Goal: Task Accomplishment & Management: Manage account settings

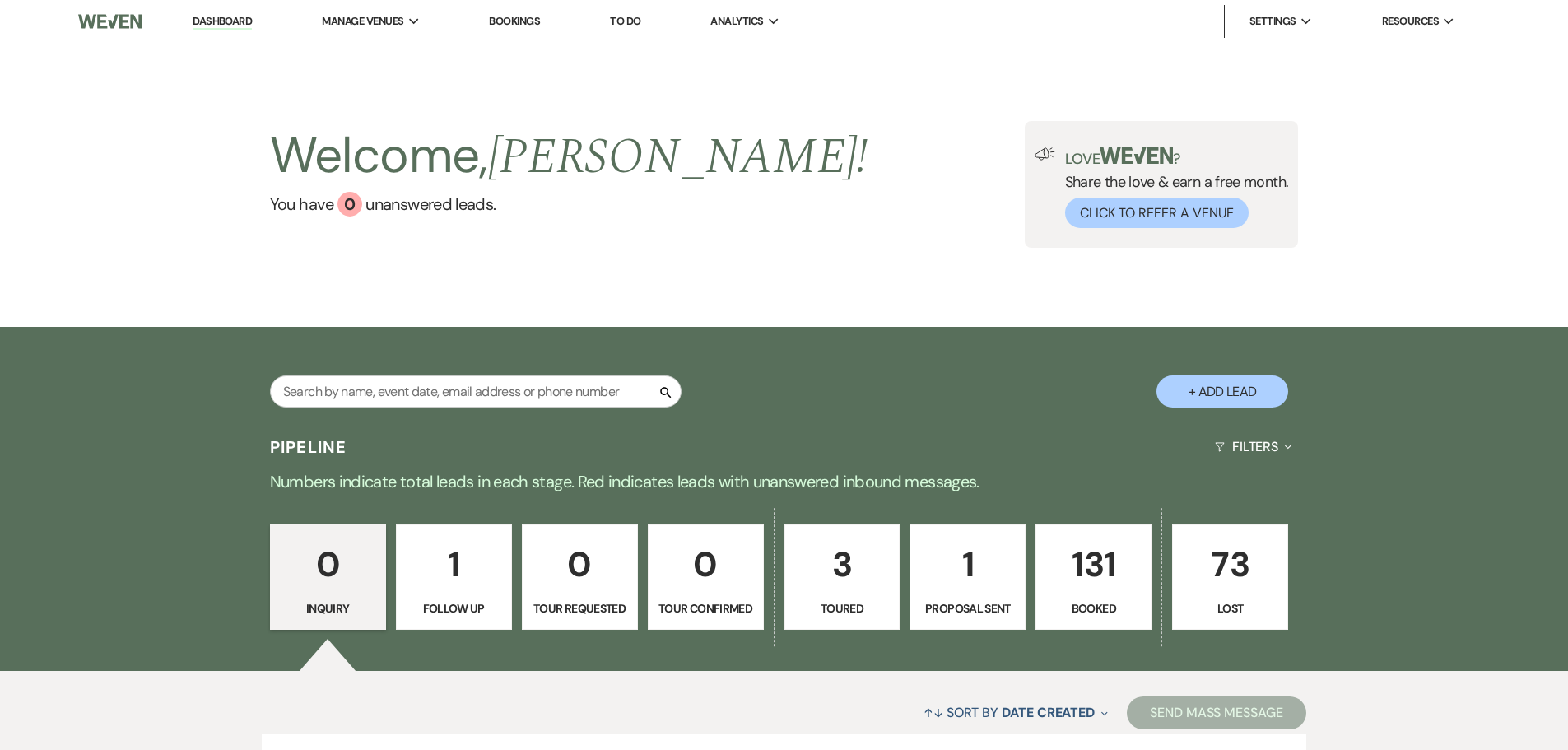
click at [503, 23] on link "Bookings" at bounding box center [514, 21] width 51 height 14
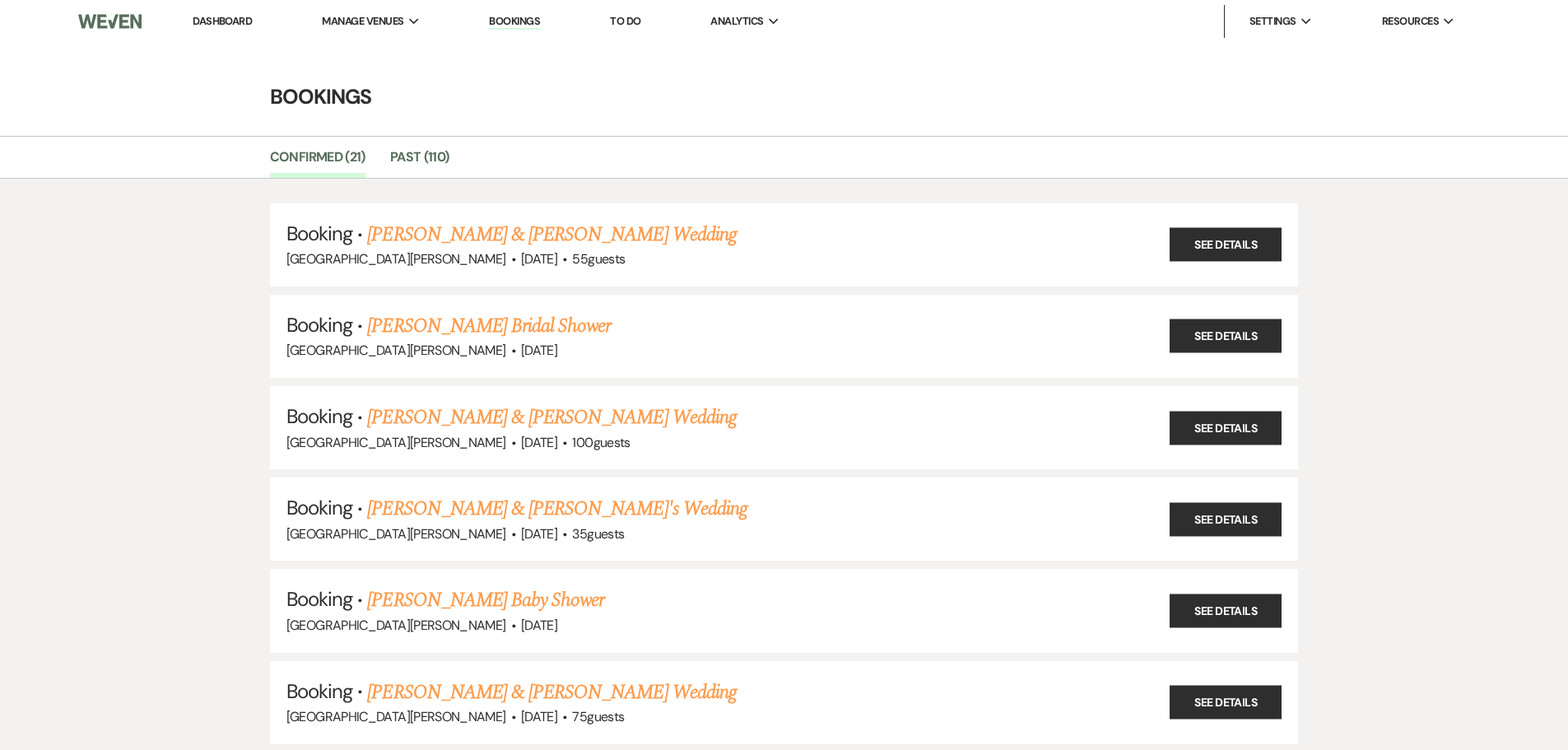
click at [245, 28] on li "Dashboard" at bounding box center [221, 22] width 75 height 33
click at [241, 22] on link "Dashboard" at bounding box center [222, 21] width 60 height 14
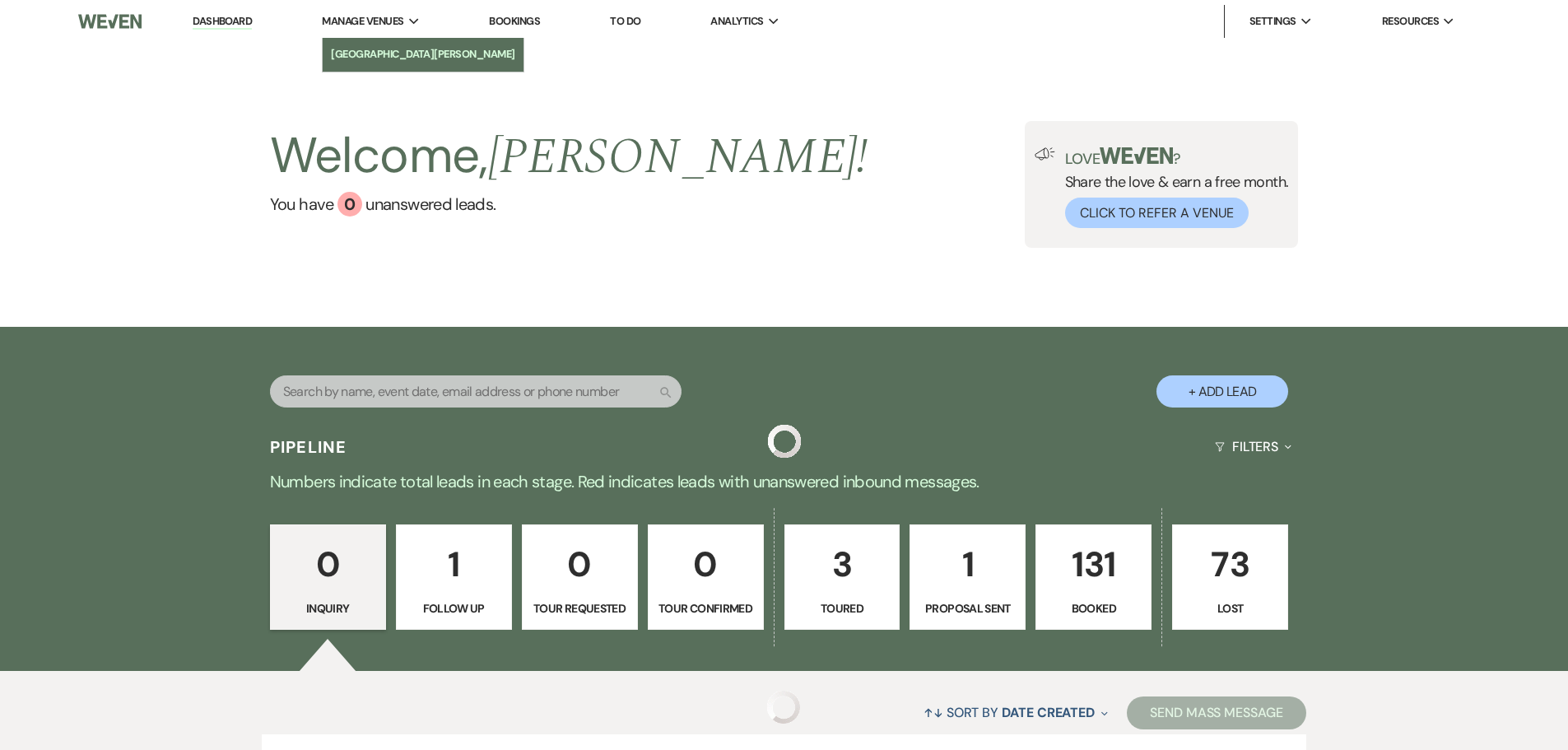
click at [379, 48] on li "[GEOGRAPHIC_DATA][PERSON_NAME]" at bounding box center [423, 54] width 184 height 17
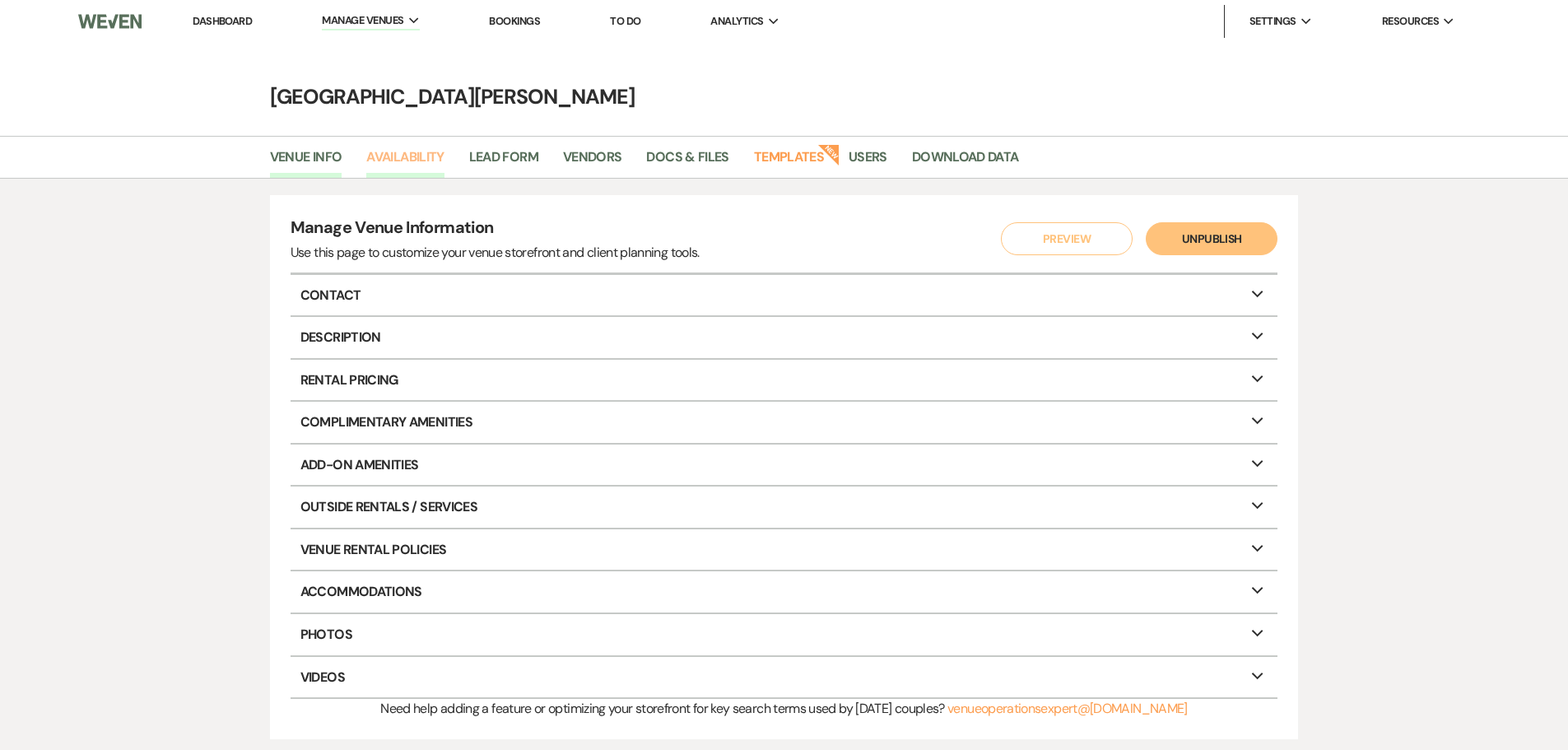
click at [417, 155] on link "Availability" at bounding box center [404, 163] width 77 height 31
select select "3"
select select "2026"
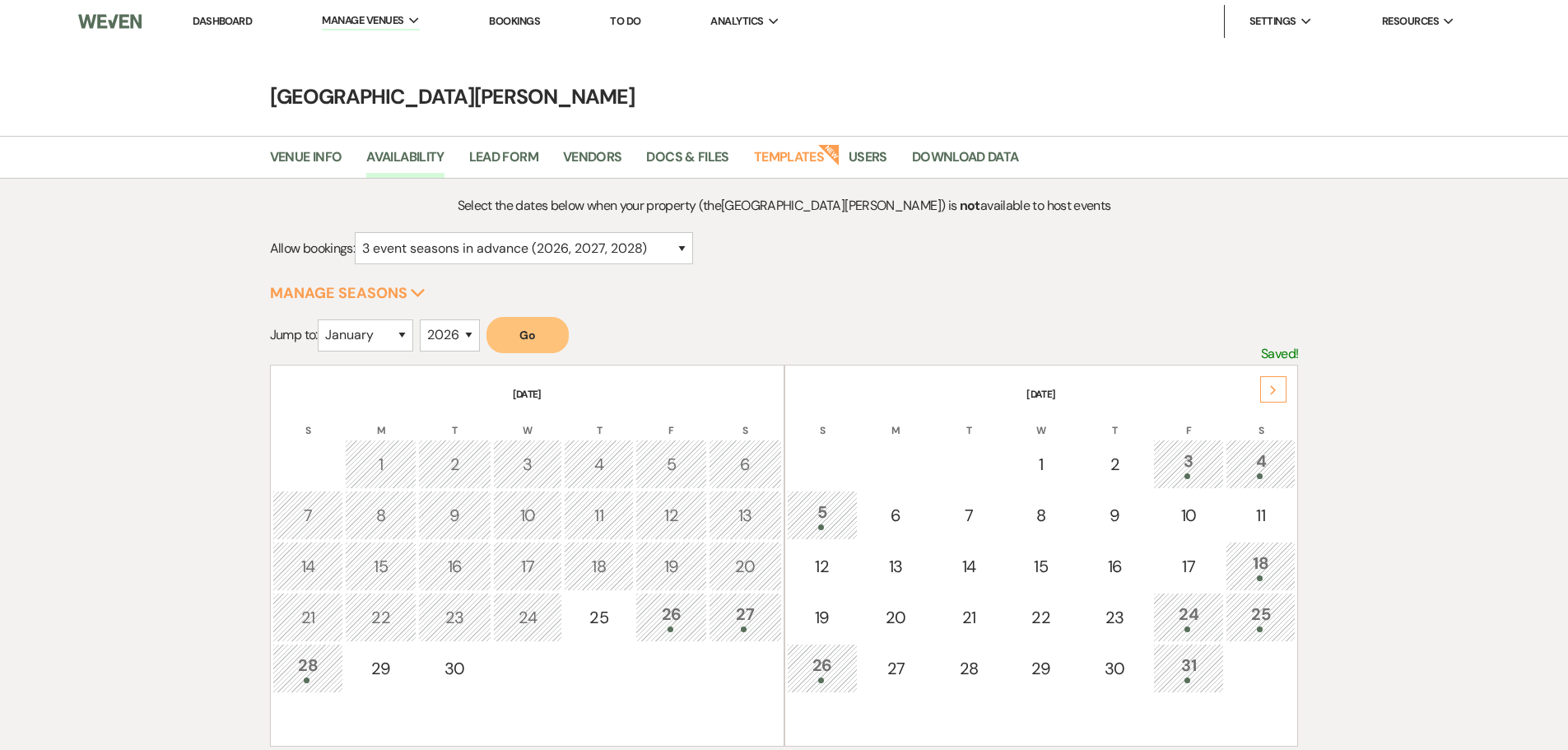
click at [1275, 393] on icon "Next" at bounding box center [1273, 390] width 8 height 10
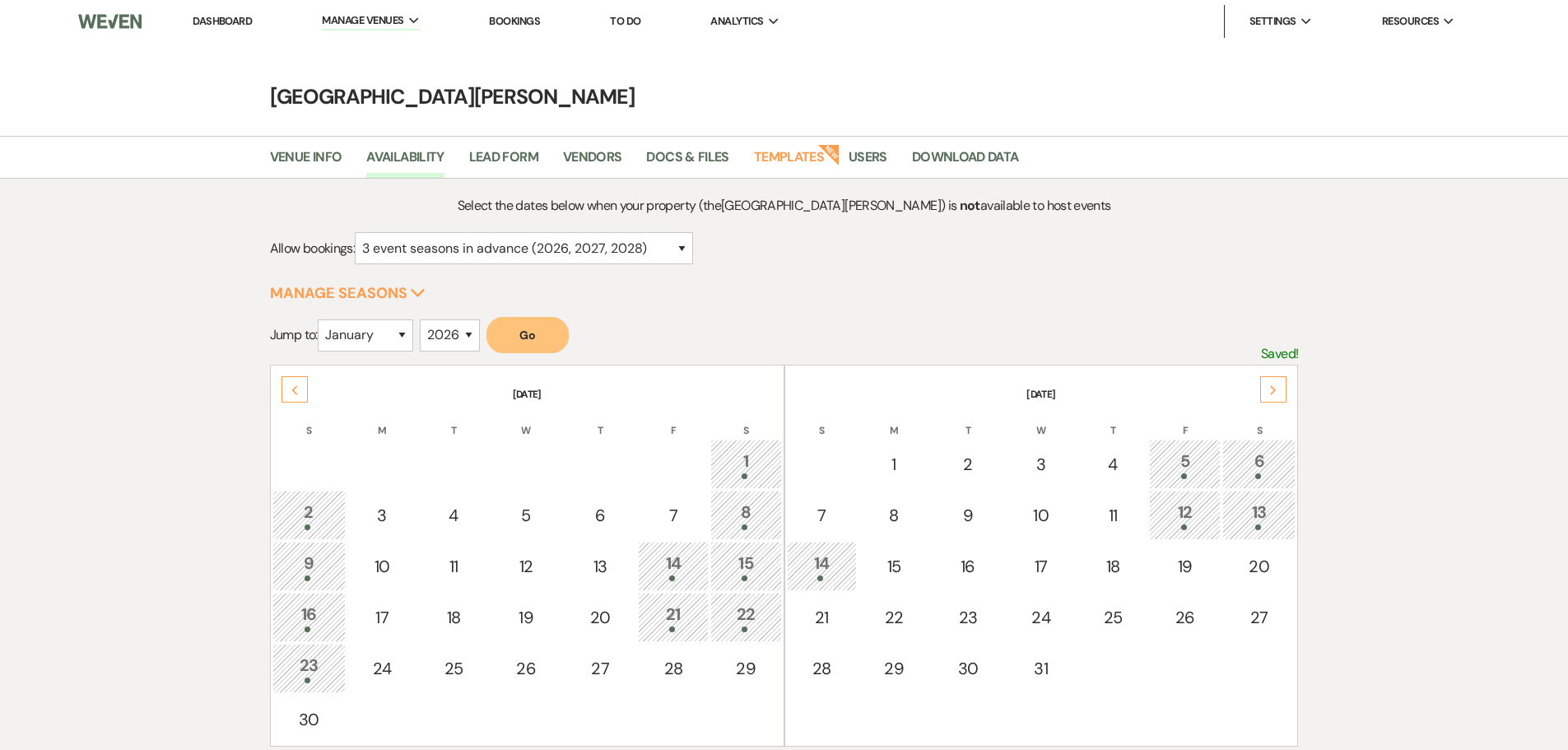
click at [1275, 393] on icon "Next" at bounding box center [1273, 390] width 8 height 10
